Goal: Transaction & Acquisition: Purchase product/service

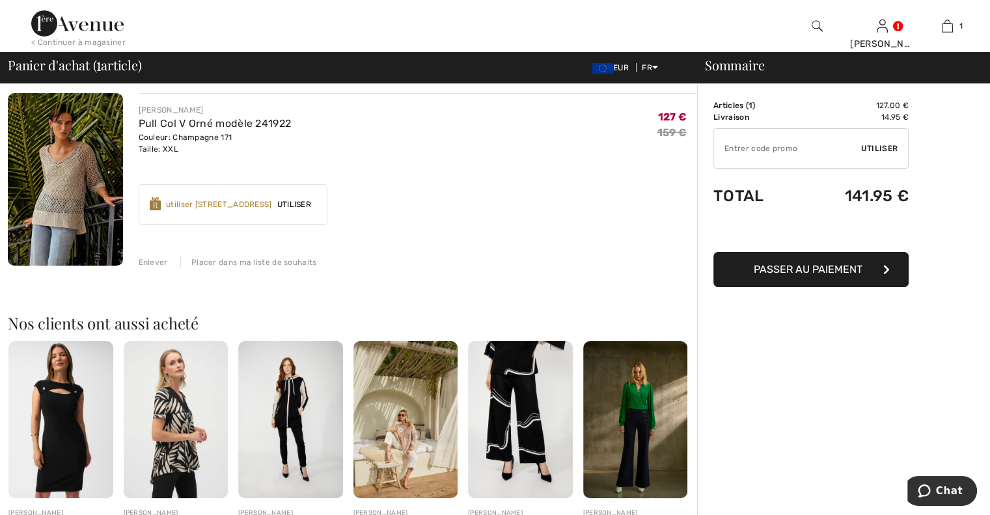
scroll to position [65, 0]
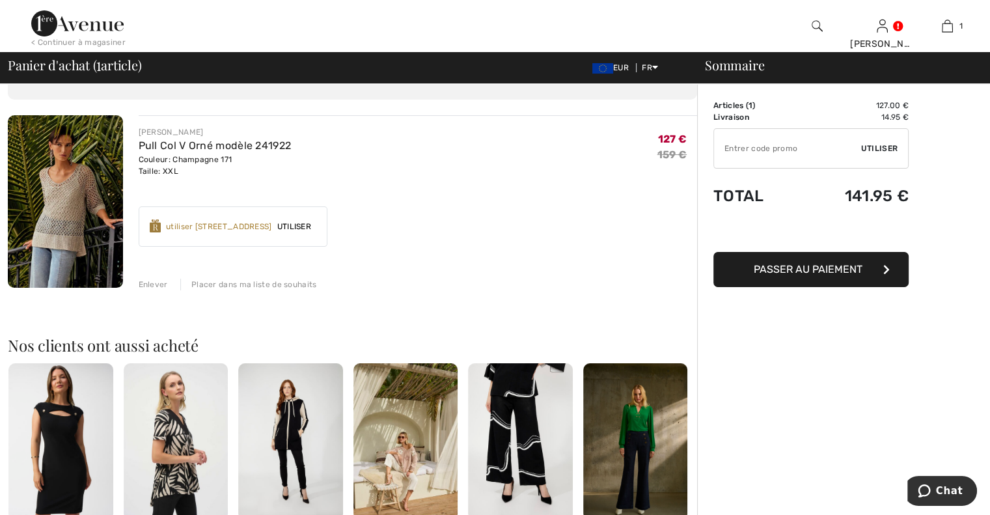
click at [314, 226] on span "Utiliser" at bounding box center [294, 227] width 44 height 12
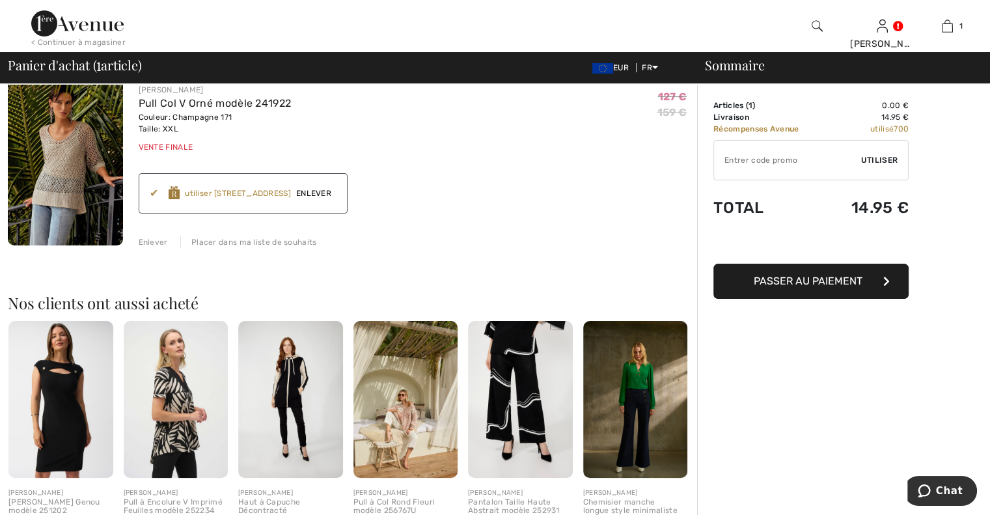
scroll to position [130, 0]
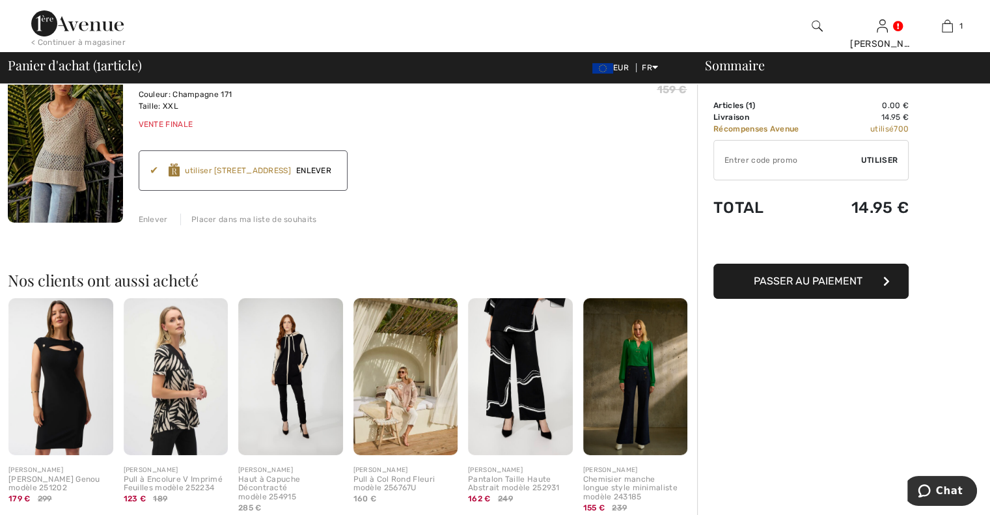
click at [798, 280] on span "Passer au paiement" at bounding box center [807, 281] width 109 height 12
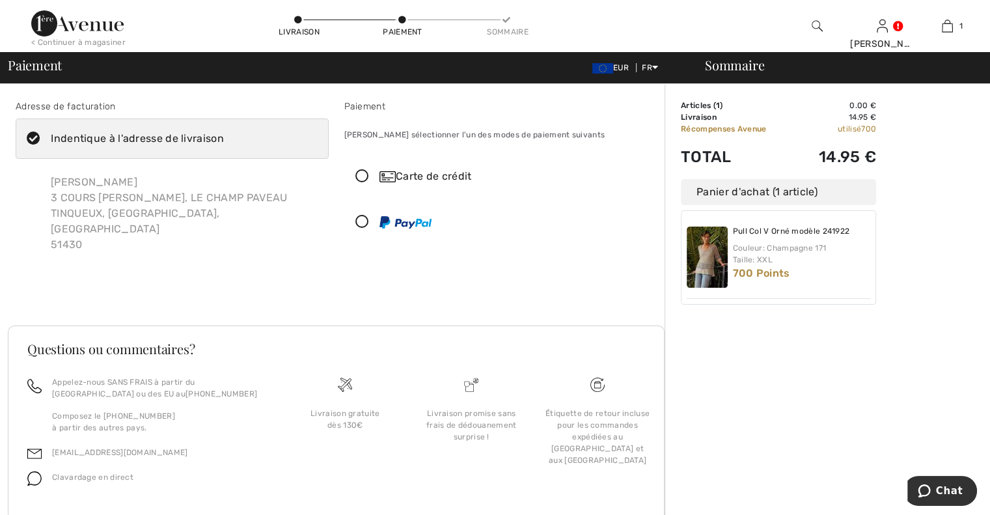
click at [361, 221] on icon at bounding box center [362, 222] width 34 height 14
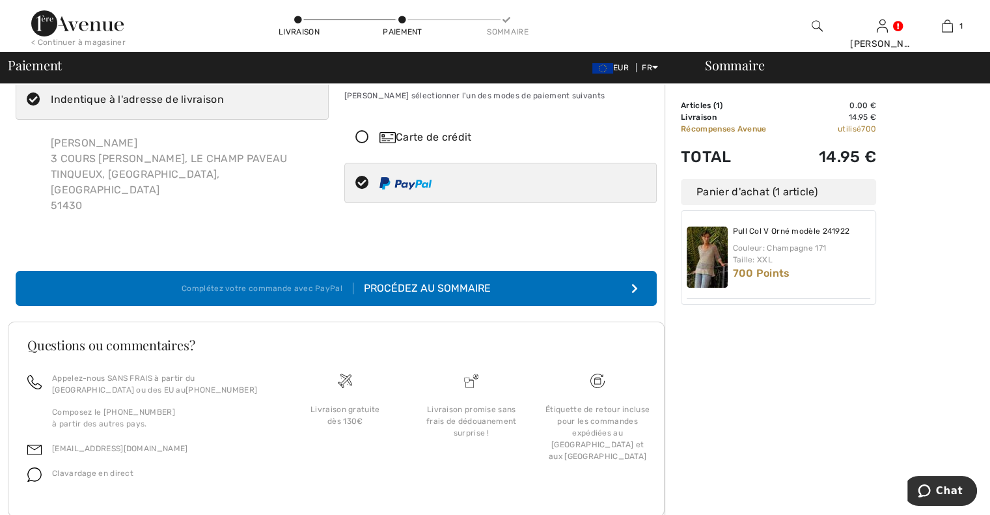
scroll to position [57, 0]
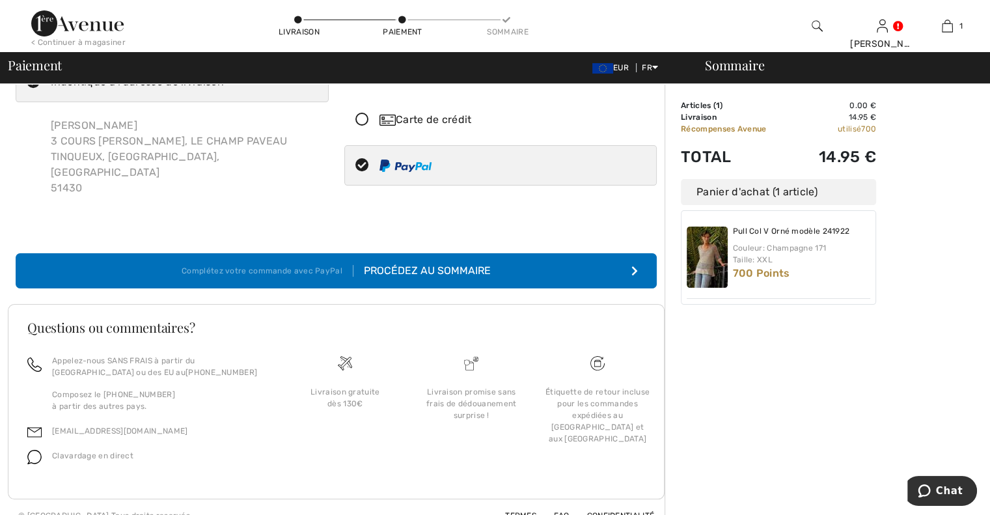
click at [638, 253] on button "Complétez votre commande avec PayPal Procédez au sommaire" at bounding box center [336, 270] width 641 height 35
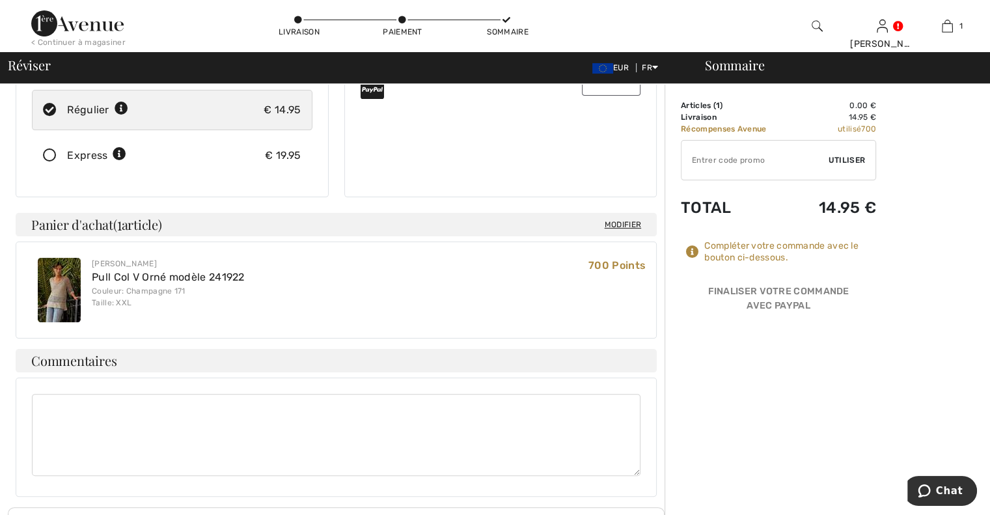
scroll to position [260, 0]
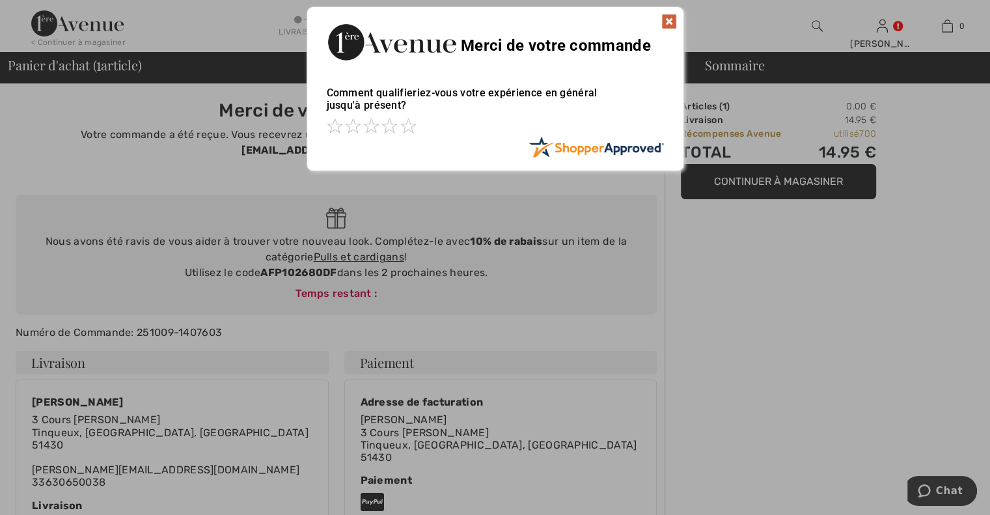
drag, startPoint x: 670, startPoint y: 16, endPoint x: 671, endPoint y: 24, distance: 8.0
click at [670, 18] on img at bounding box center [669, 22] width 16 height 16
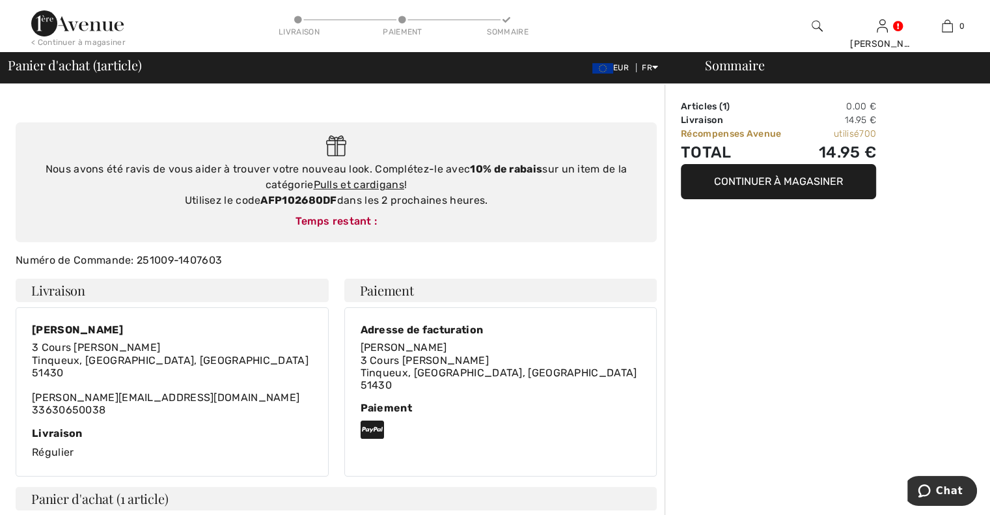
scroll to position [66, 0]
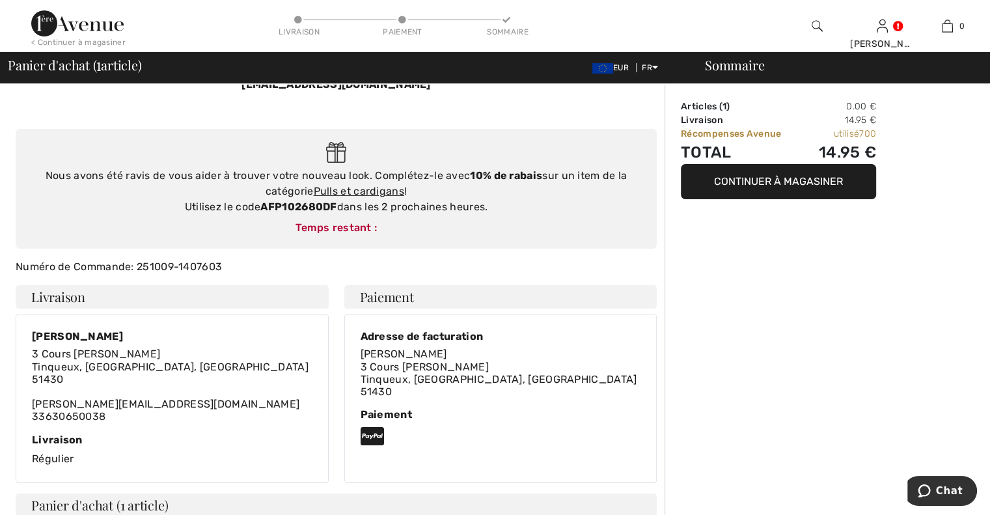
click at [373, 426] on icon at bounding box center [371, 436] width 23 height 21
click at [789, 181] on button "Continuer à magasiner" at bounding box center [778, 181] width 195 height 35
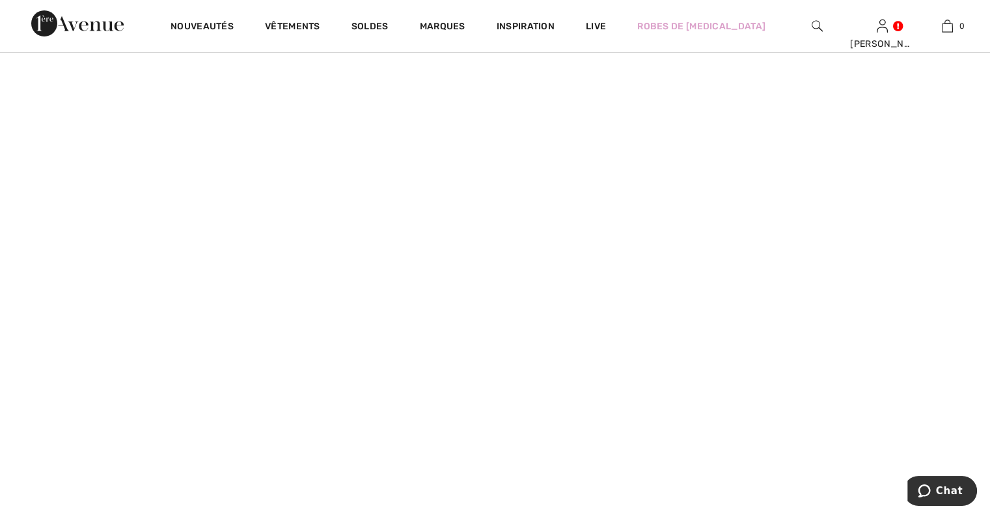
scroll to position [65, 0]
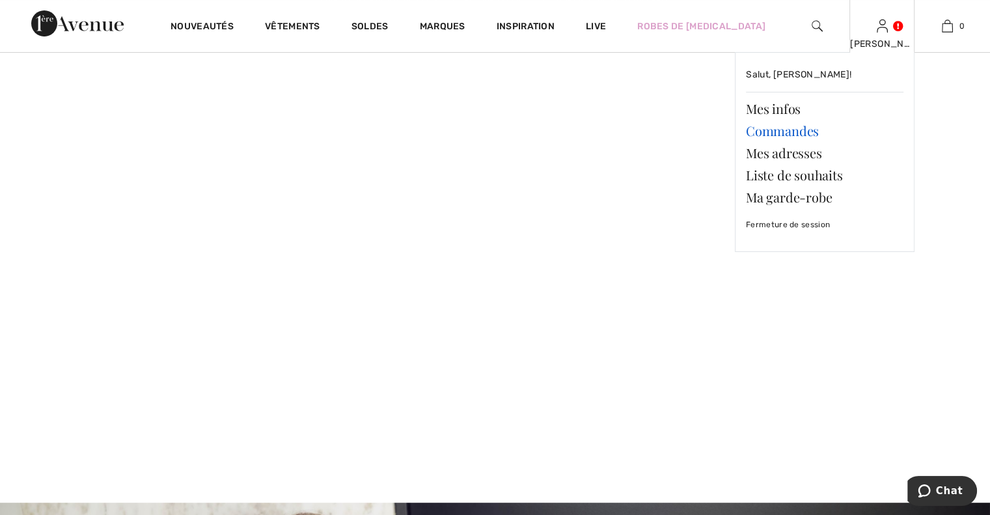
click at [786, 129] on link "Commandes" at bounding box center [824, 131] width 157 height 22
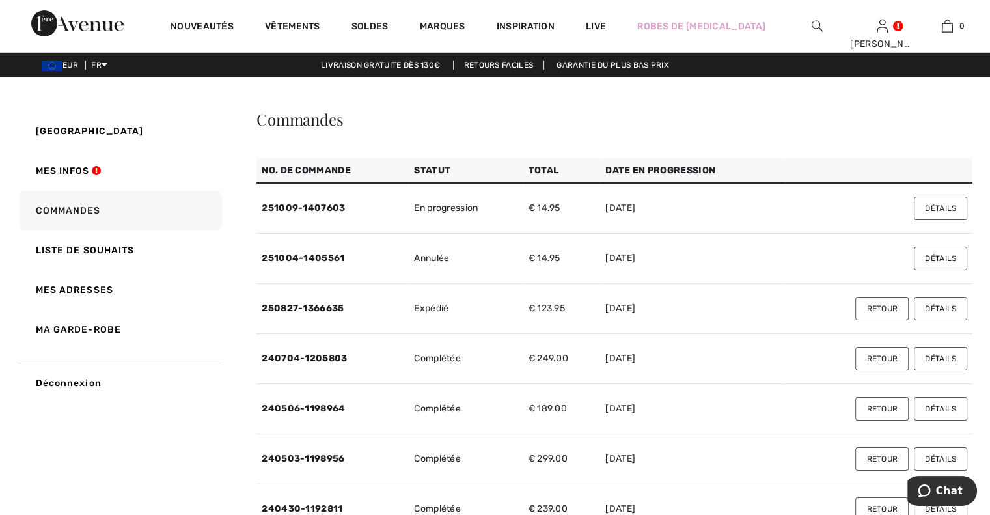
click at [934, 213] on button "Détails" at bounding box center [939, 207] width 53 height 23
